Goal: Task Accomplishment & Management: Manage account settings

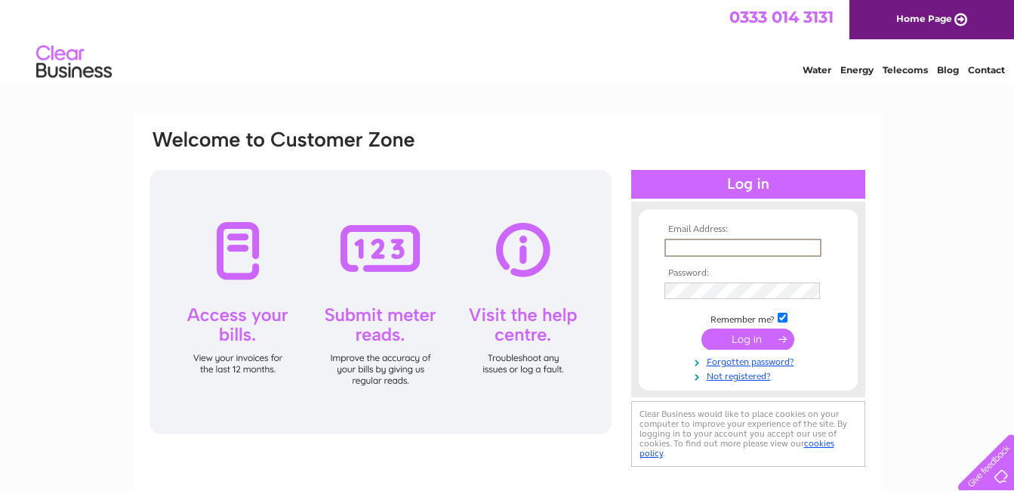
click at [696, 248] on input "text" at bounding box center [743, 248] width 157 height 18
type input "msislam54@yahoo.co.uk"
click at [747, 338] on input "submit" at bounding box center [748, 339] width 93 height 21
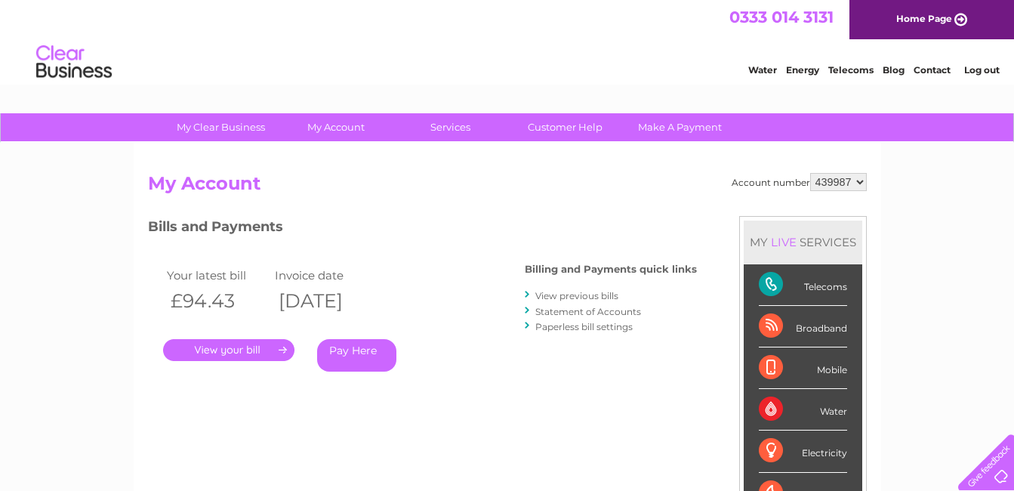
click at [568, 298] on link "View previous bills" at bounding box center [576, 295] width 83 height 11
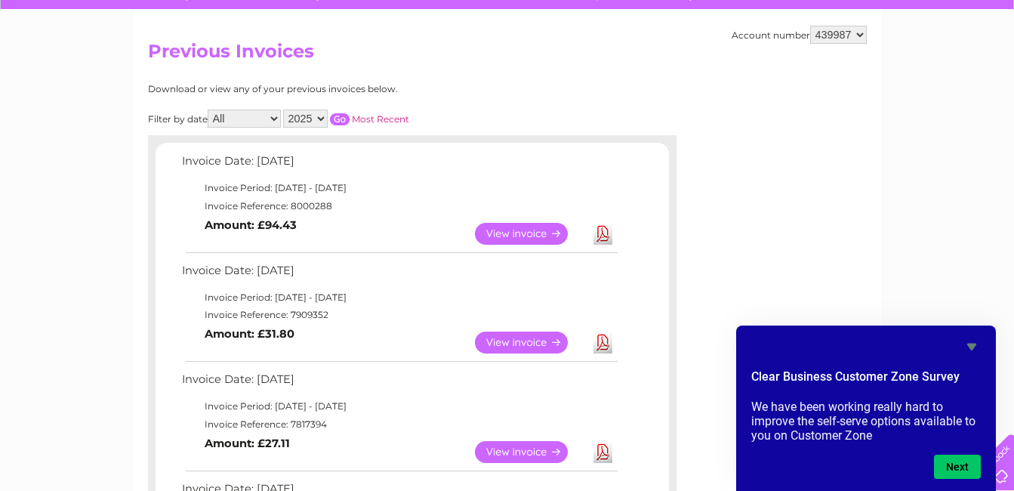
scroll to position [227, 0]
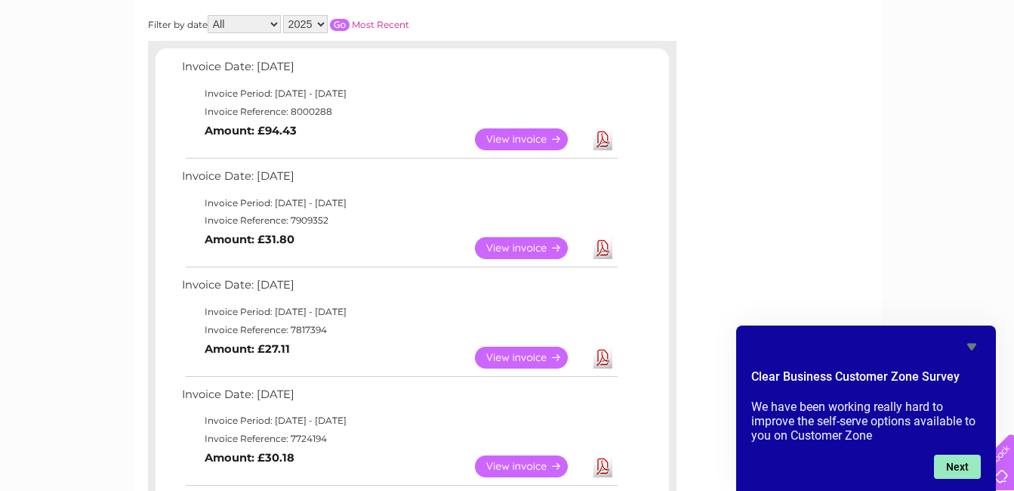
click at [952, 465] on button "Next" at bounding box center [957, 467] width 47 height 24
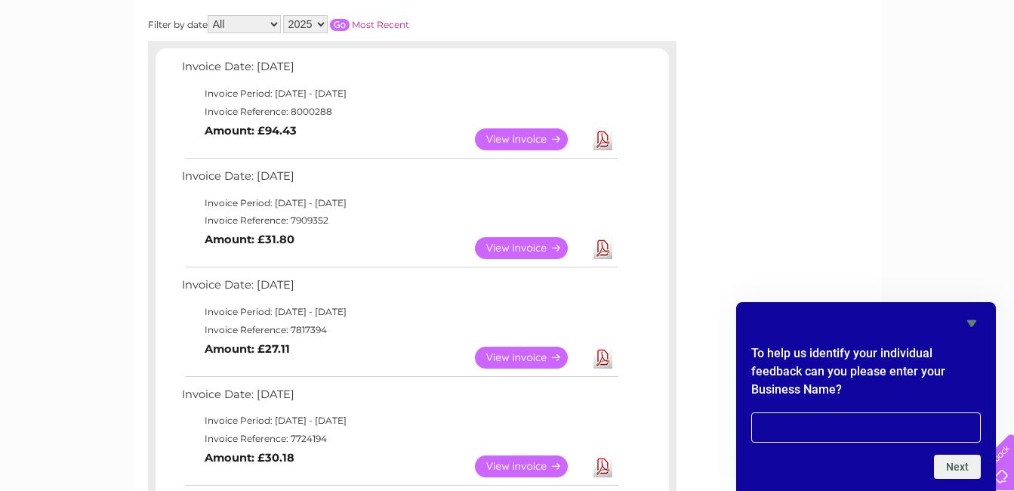
click at [521, 363] on link "View" at bounding box center [530, 358] width 111 height 22
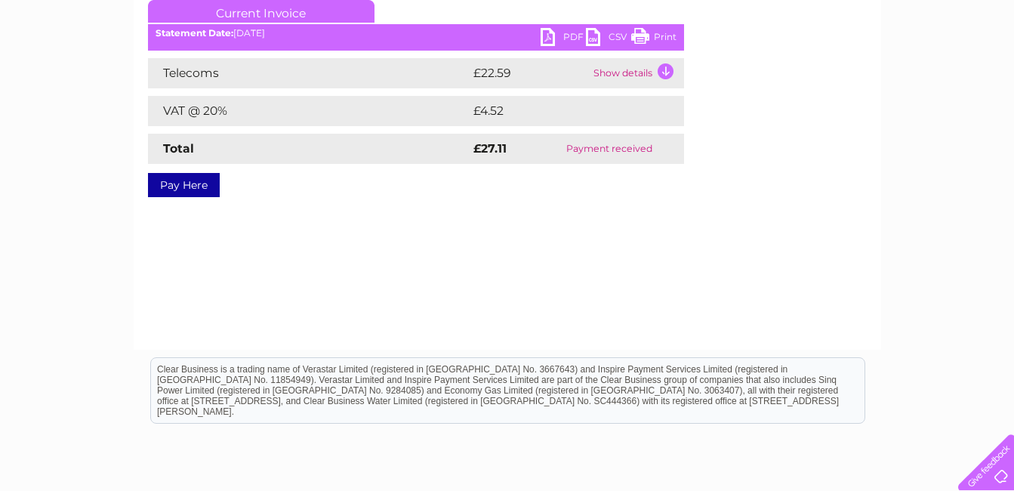
scroll to position [76, 0]
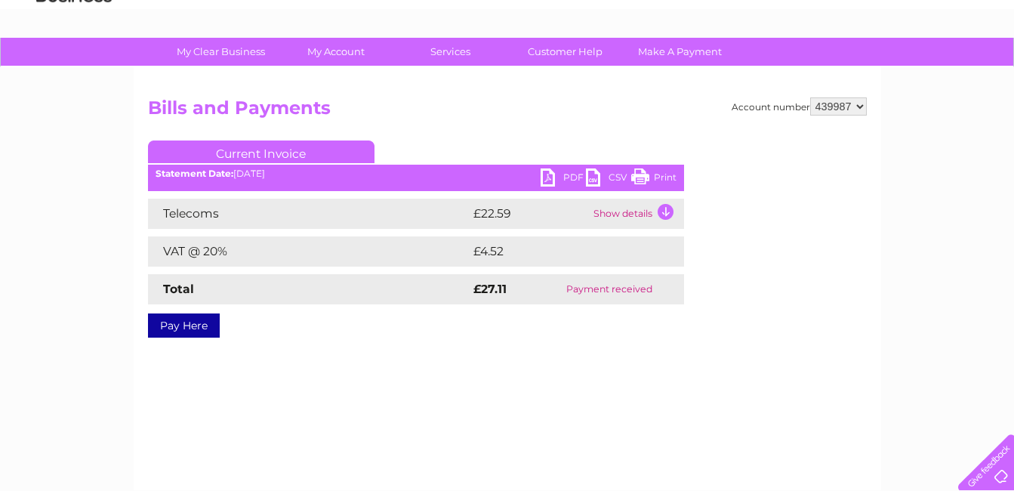
click at [665, 181] on link "Print" at bounding box center [653, 179] width 45 height 22
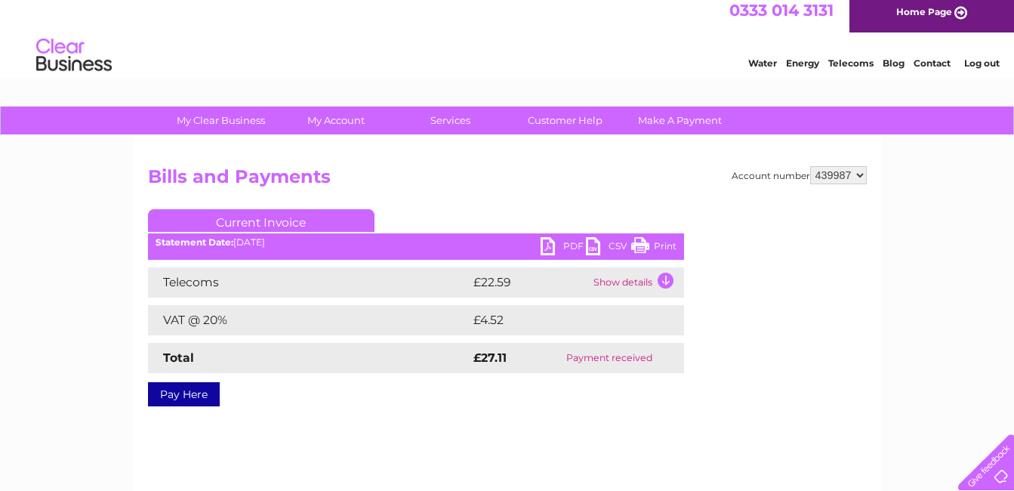
scroll to position [0, 0]
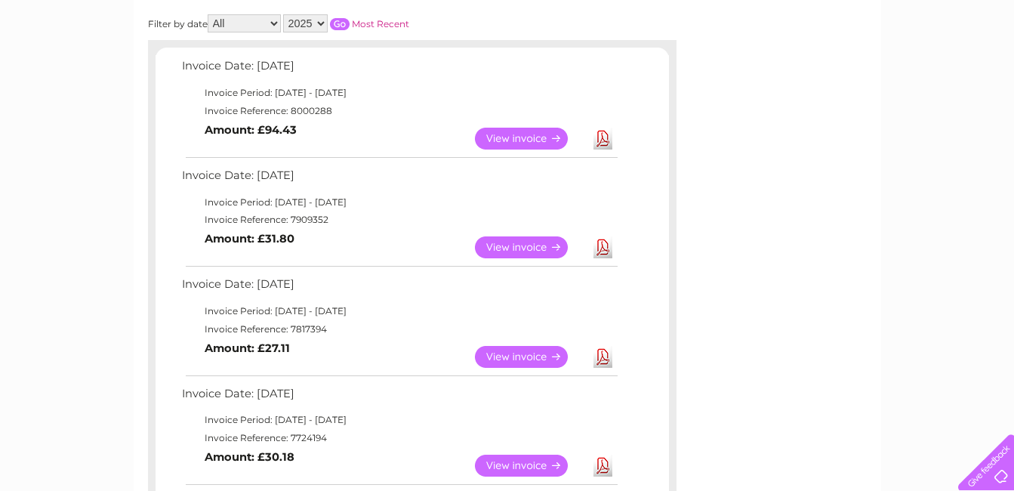
click at [518, 248] on link "View" at bounding box center [530, 247] width 111 height 22
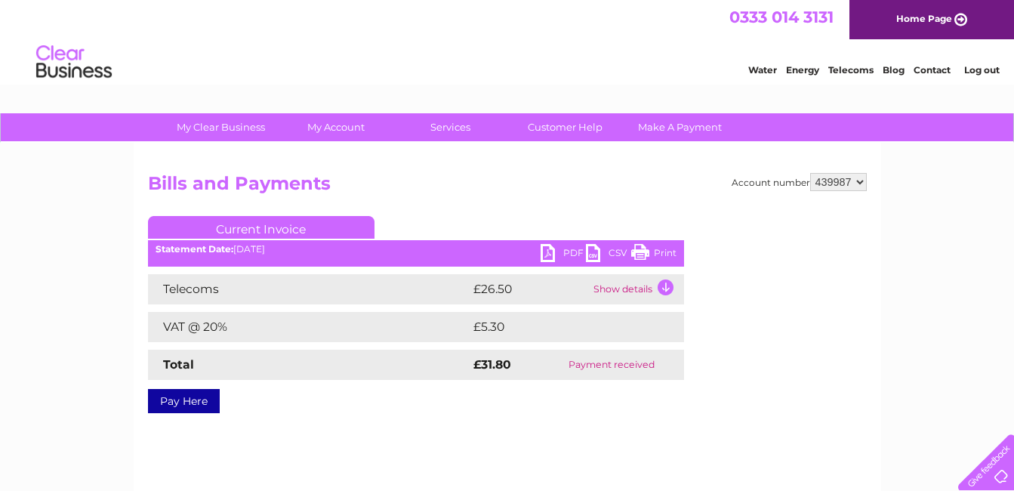
click at [668, 257] on link "Print" at bounding box center [653, 255] width 45 height 22
click at [977, 69] on link "Log out" at bounding box center [981, 69] width 35 height 11
